Goal: Book appointment/travel/reservation

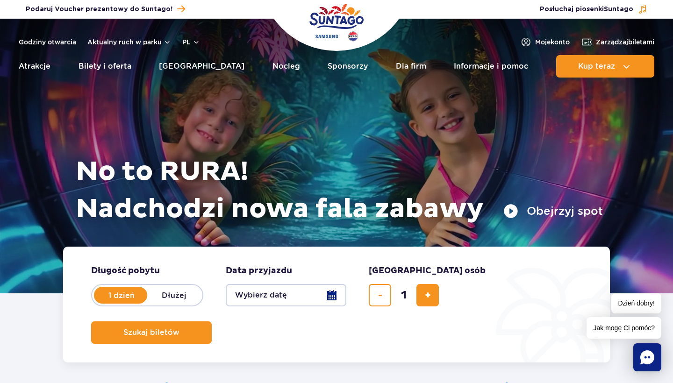
click at [282, 294] on button "Wybierz datę" at bounding box center [286, 295] width 121 height 22
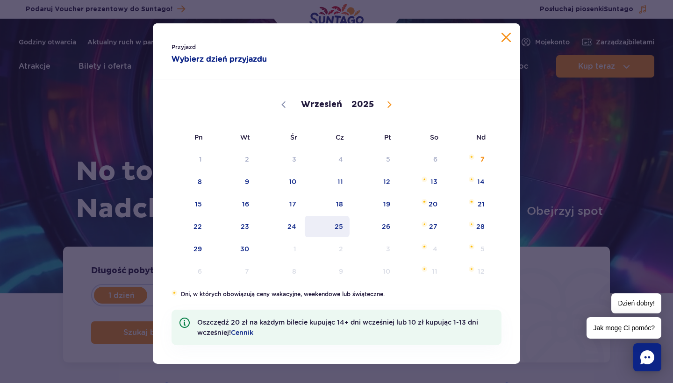
click at [322, 226] on span "25" at bounding box center [327, 226] width 47 height 21
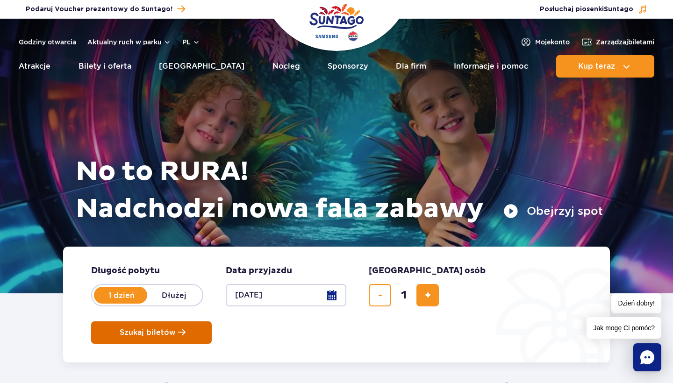
click at [212, 322] on button "Szukaj biletów" at bounding box center [151, 333] width 121 height 22
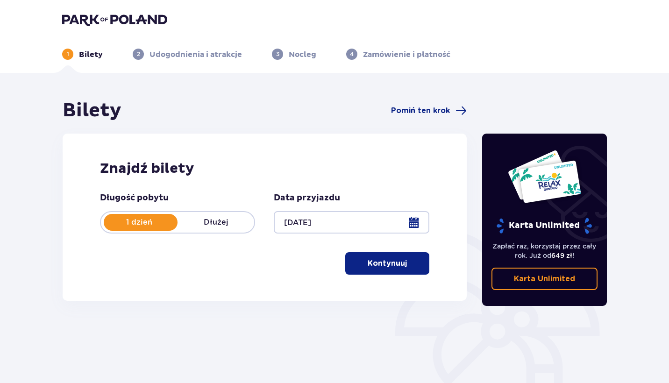
click at [408, 258] on span "button" at bounding box center [408, 263] width 11 height 11
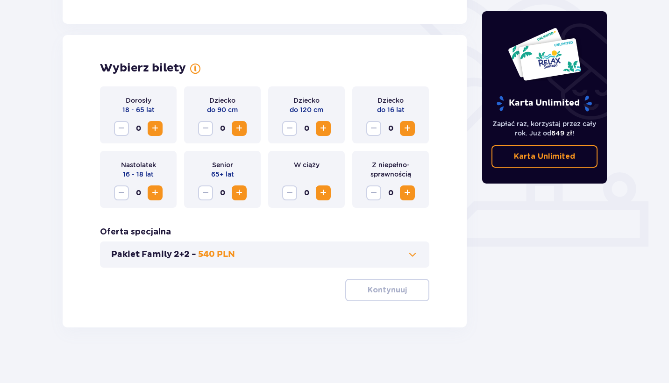
scroll to position [236, 0]
click at [158, 126] on span "Increase" at bounding box center [155, 127] width 11 height 11
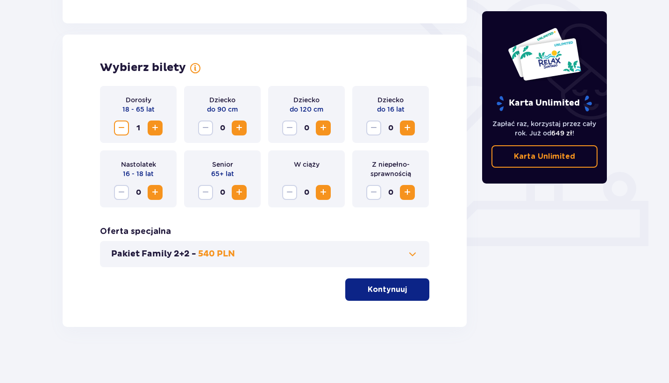
click at [369, 293] on p "Kontynuuj" at bounding box center [387, 290] width 39 height 10
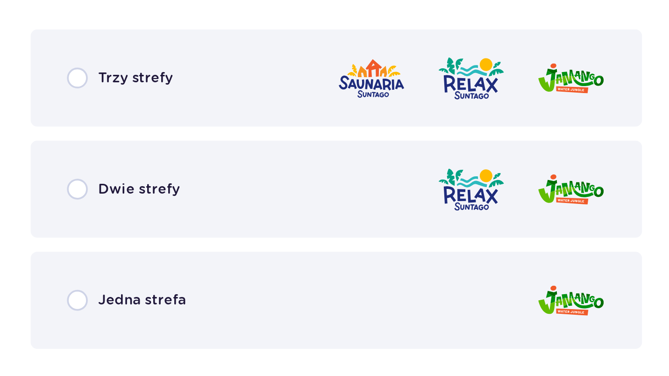
scroll to position [537, 0]
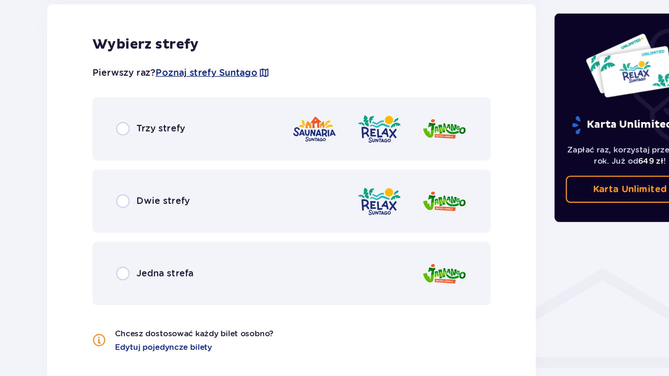
click at [168, 167] on div "Dwie strefy" at bounding box center [264, 166] width 329 height 52
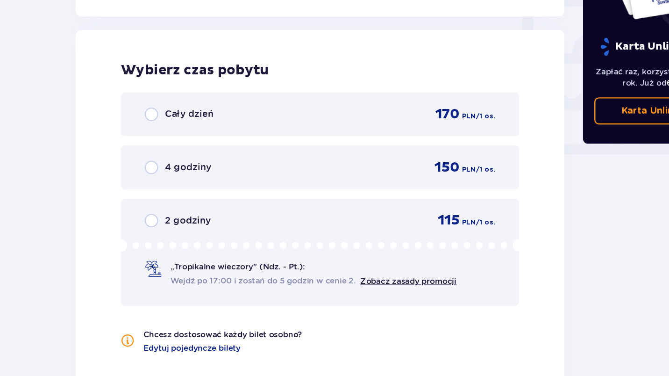
scroll to position [797, 0]
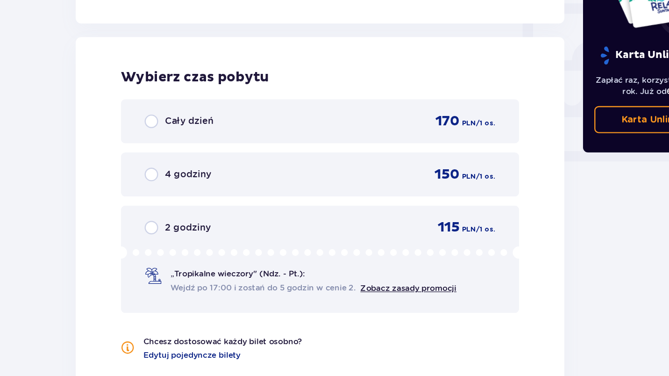
click at [218, 279] on p "„Tropikalne wieczory" (Ndz. - Pt.):" at bounding box center [196, 283] width 111 height 9
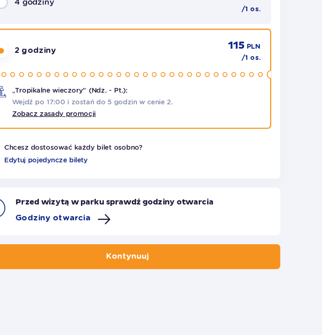
scroll to position [886, 0]
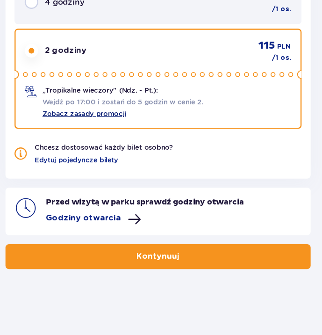
click at [82, 146] on link "Zobacz zasady promocji" at bounding box center [100, 149] width 69 height 7
